Goal: Task Accomplishment & Management: Complete application form

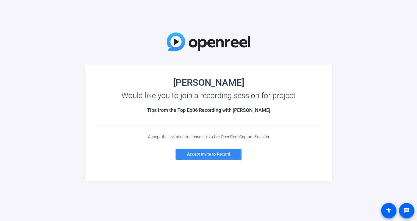
click at [197, 154] on span "Accept invite to Record" at bounding box center [208, 154] width 43 height 5
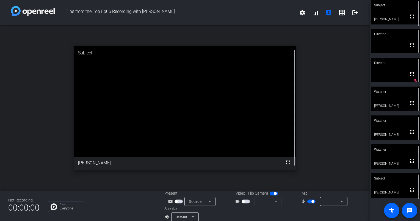
click at [272, 201] on mat-form-field at bounding box center [267, 201] width 27 height 9
click at [244, 201] on span "button" at bounding box center [245, 201] width 8 height 4
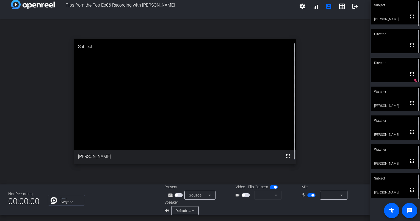
click at [338, 195] on icon at bounding box center [341, 195] width 7 height 7
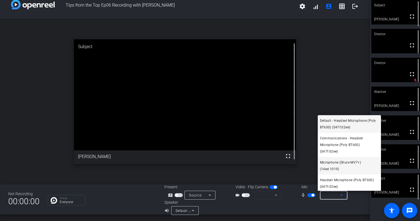
click at [333, 163] on span "Microphone (Shure MV7+) (14ed:1019)" at bounding box center [349, 165] width 59 height 13
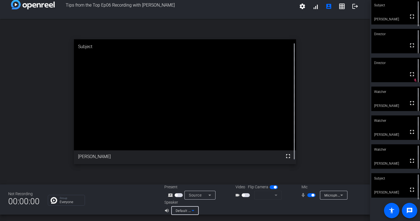
click at [194, 210] on icon at bounding box center [192, 210] width 7 height 7
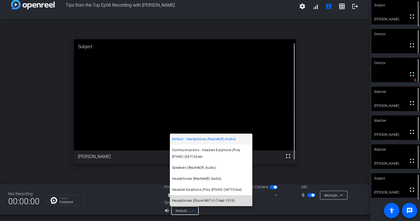
click at [188, 201] on span "Headphones (Shure MV7+) (14ed:1019)" at bounding box center [203, 200] width 63 height 7
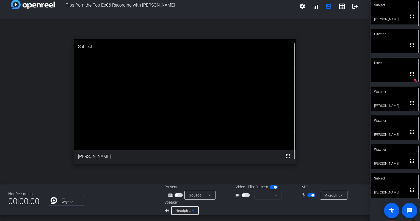
click at [191, 209] on icon at bounding box center [192, 210] width 7 height 7
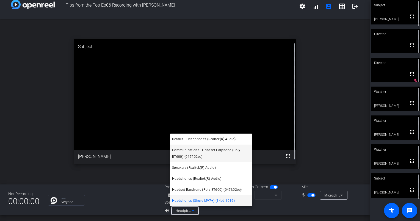
click at [192, 150] on span "Communications - Headset Earphone (Poly BT600) (047f:02ee)" at bounding box center [211, 153] width 78 height 13
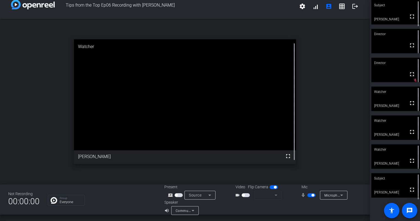
click at [273, 196] on mat-form-field at bounding box center [267, 195] width 27 height 9
click at [243, 194] on span "button" at bounding box center [245, 195] width 8 height 4
click at [235, 193] on mat-icon "videocam_outline" at bounding box center [238, 195] width 7 height 7
click at [270, 187] on span "button" at bounding box center [273, 187] width 8 height 4
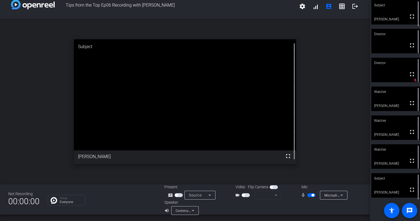
click at [273, 195] on mat-form-field at bounding box center [267, 195] width 27 height 9
click at [341, 131] on div "open_in_new Subject fullscreen [PERSON_NAME]" at bounding box center [185, 101] width 370 height 165
click at [272, 196] on mat-form-field at bounding box center [267, 195] width 27 height 9
click at [209, 194] on icon at bounding box center [209, 195] width 7 height 7
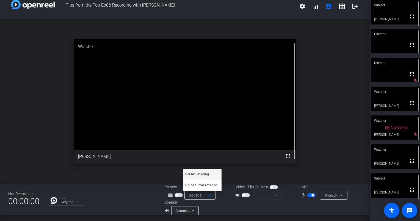
click at [326, 149] on div at bounding box center [210, 110] width 420 height 221
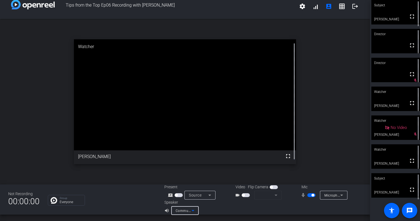
click at [192, 210] on icon at bounding box center [192, 210] width 3 height 1
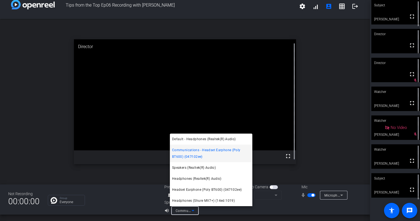
click at [319, 149] on div at bounding box center [210, 110] width 420 height 221
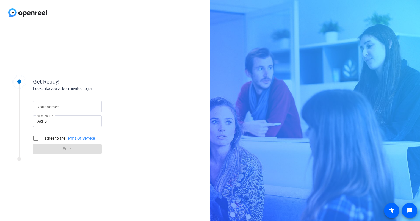
click at [58, 106] on span at bounding box center [58, 107] width 2 height 4
click at [58, 106] on input "Your name" at bounding box center [67, 106] width 60 height 7
type input "[PERSON_NAME]"
click at [145, 86] on div "Get Ready! Looks like you've been invited to join Your name Joe Mallee Session …" at bounding box center [105, 123] width 210 height 196
click at [35, 138] on input "I agree to the Terms Of Service" at bounding box center [35, 138] width 11 height 11
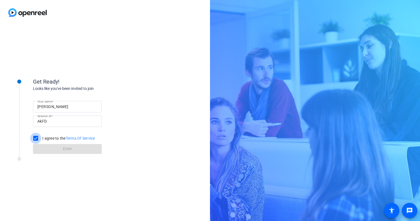
checkbox input "true"
click at [65, 149] on span "Enter" at bounding box center [67, 149] width 9 height 6
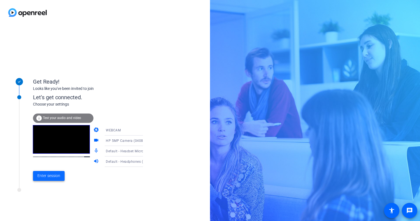
click at [40, 178] on span "Enter session" at bounding box center [48, 176] width 23 height 6
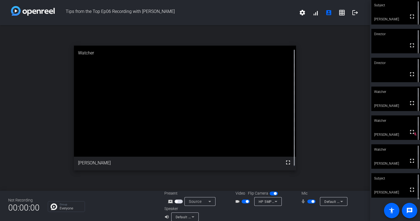
scroll to position [6, 0]
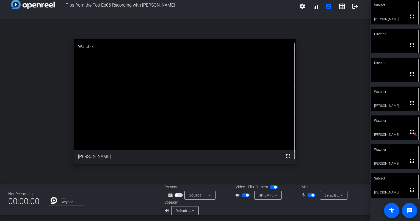
click at [341, 195] on icon at bounding box center [341, 195] width 7 height 7
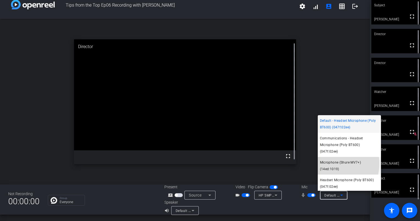
click at [326, 163] on span "Microphone (Shure MV7+) (14ed:1019)" at bounding box center [349, 165] width 59 height 13
